Goal: Transaction & Acquisition: Book appointment/travel/reservation

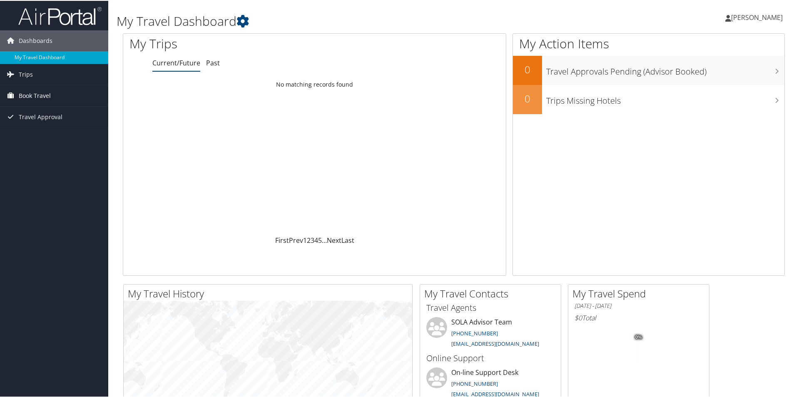
click at [27, 95] on span "Book Travel" at bounding box center [35, 95] width 32 height 21
click at [49, 126] on link "Book/Manage Online Trips" at bounding box center [54, 124] width 108 height 12
